Goal: Navigation & Orientation: Go to known website

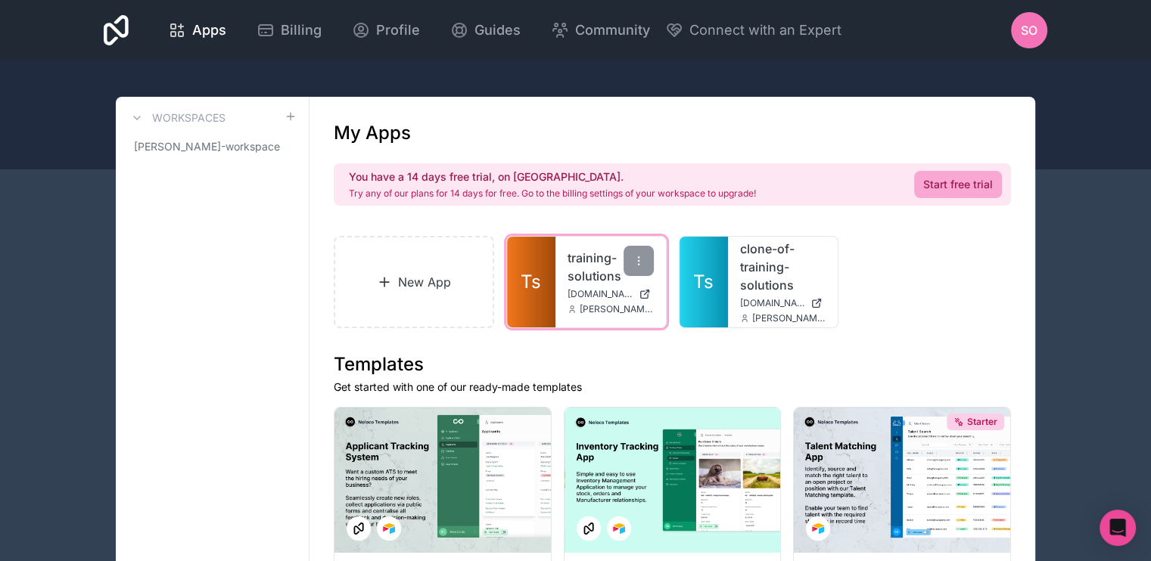
click at [605, 262] on link "training-solutions" at bounding box center [610, 267] width 86 height 36
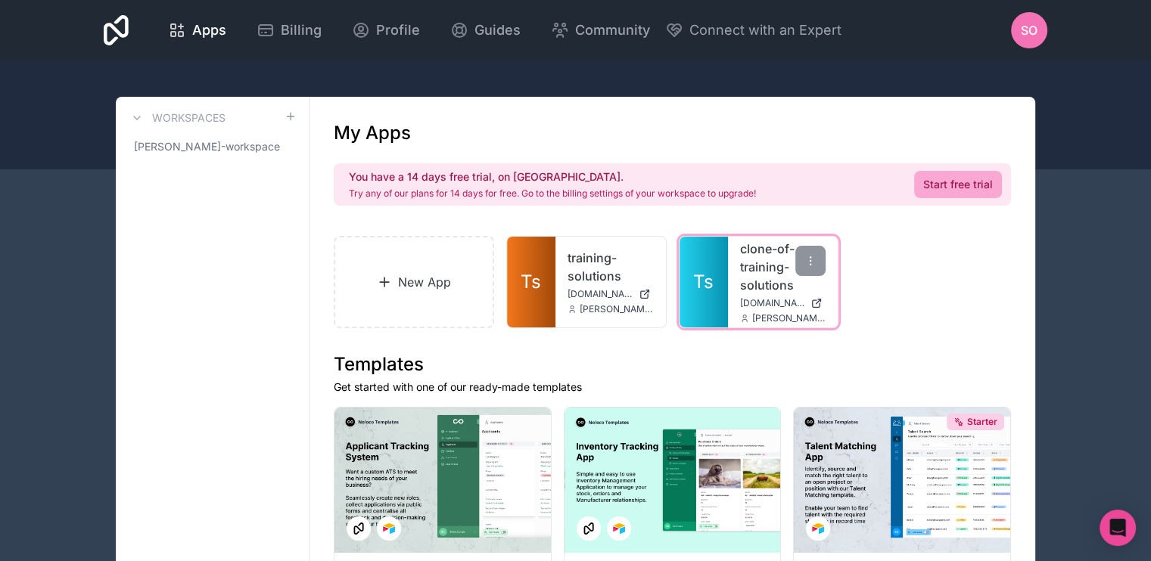
click at [754, 283] on link "clone-of-training-solutions" at bounding box center [783, 267] width 86 height 54
